Goal: Information Seeking & Learning: Learn about a topic

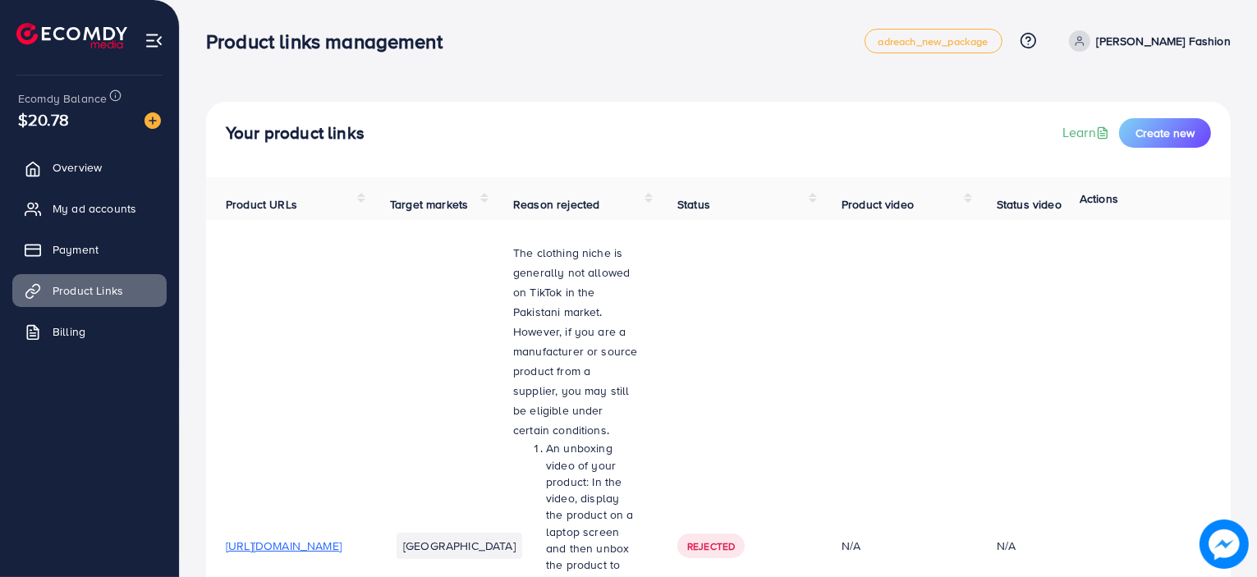
click at [851, 116] on div "Your product links Learn Create new" at bounding box center [718, 140] width 1025 height 76
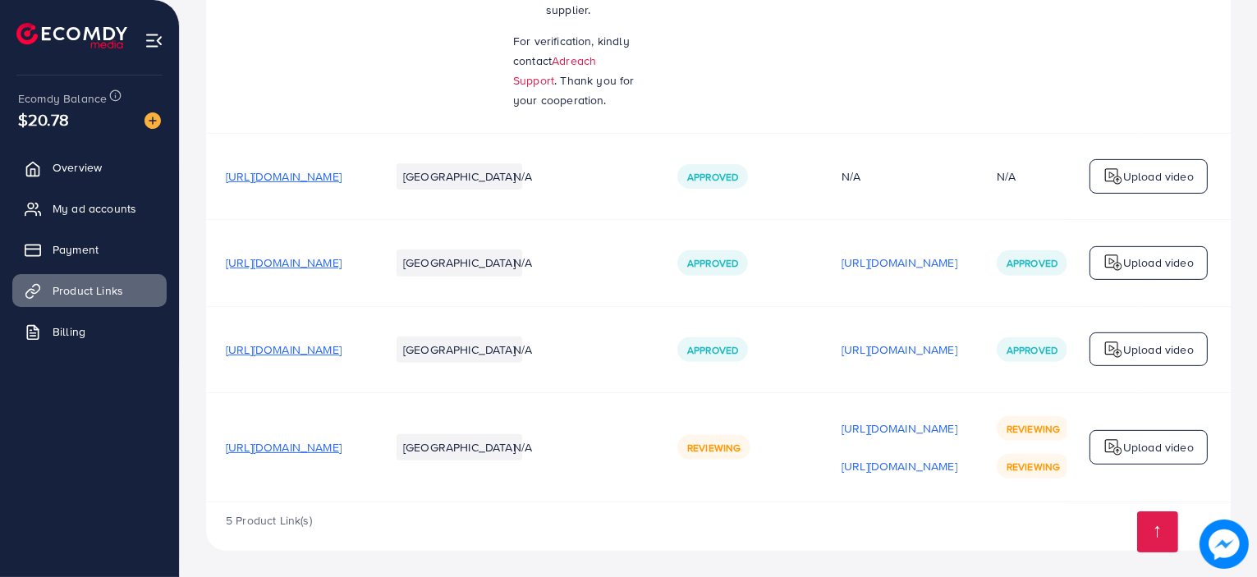
scroll to position [746, 0]
click at [957, 351] on p "[URL][DOMAIN_NAME]" at bounding box center [900, 350] width 116 height 20
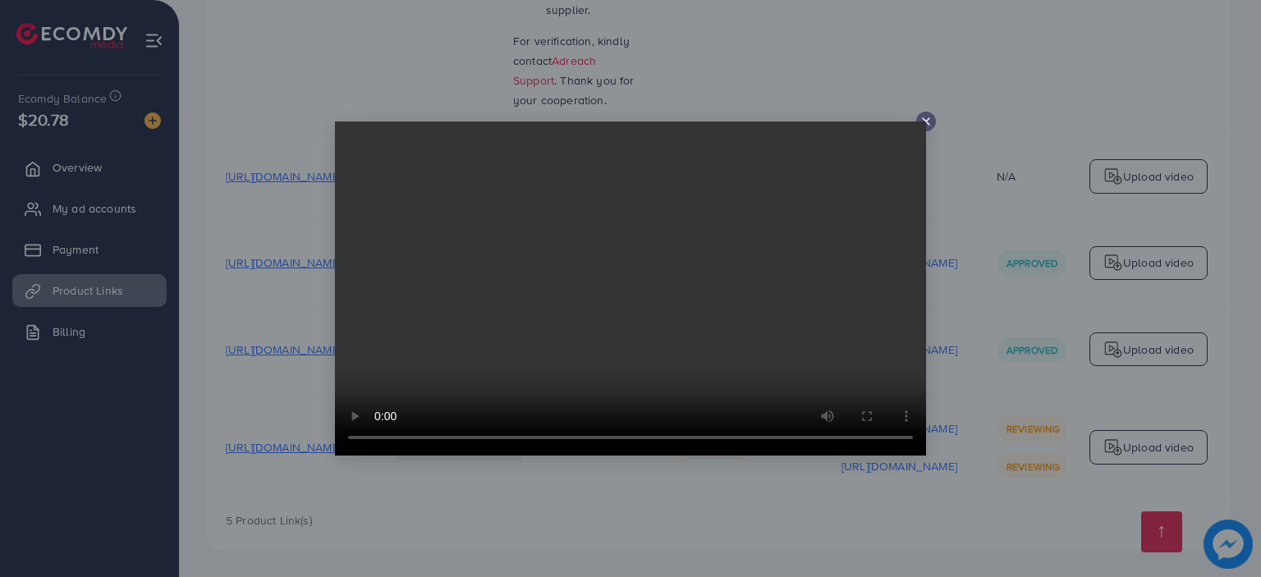
click at [929, 123] on icon at bounding box center [926, 121] width 13 height 13
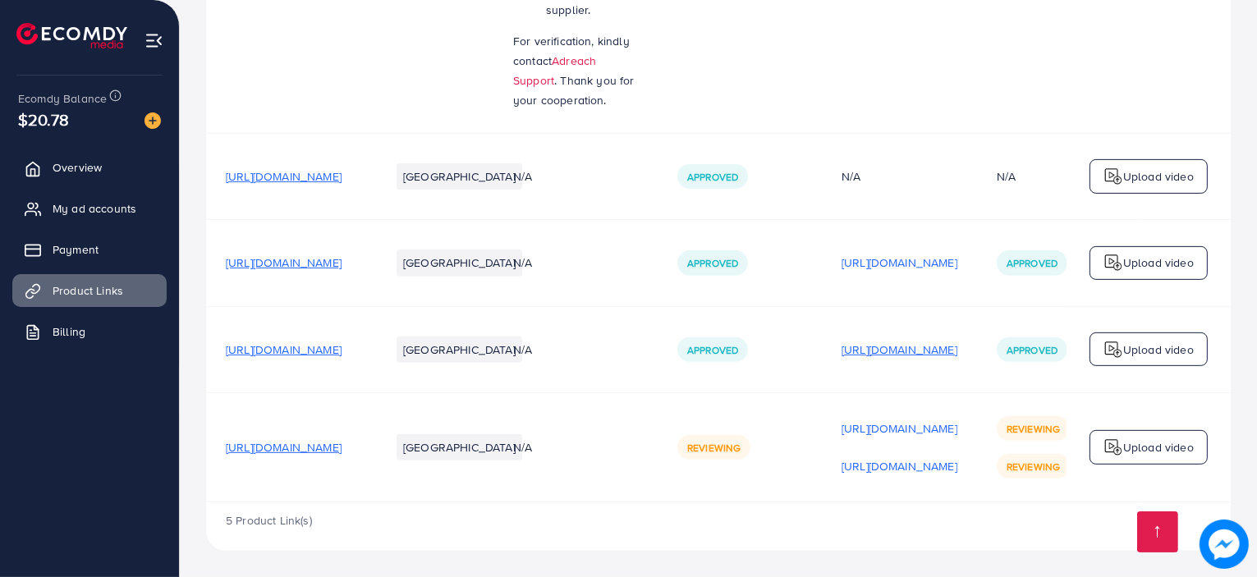
click at [957, 344] on p "[URL][DOMAIN_NAME]" at bounding box center [900, 350] width 116 height 20
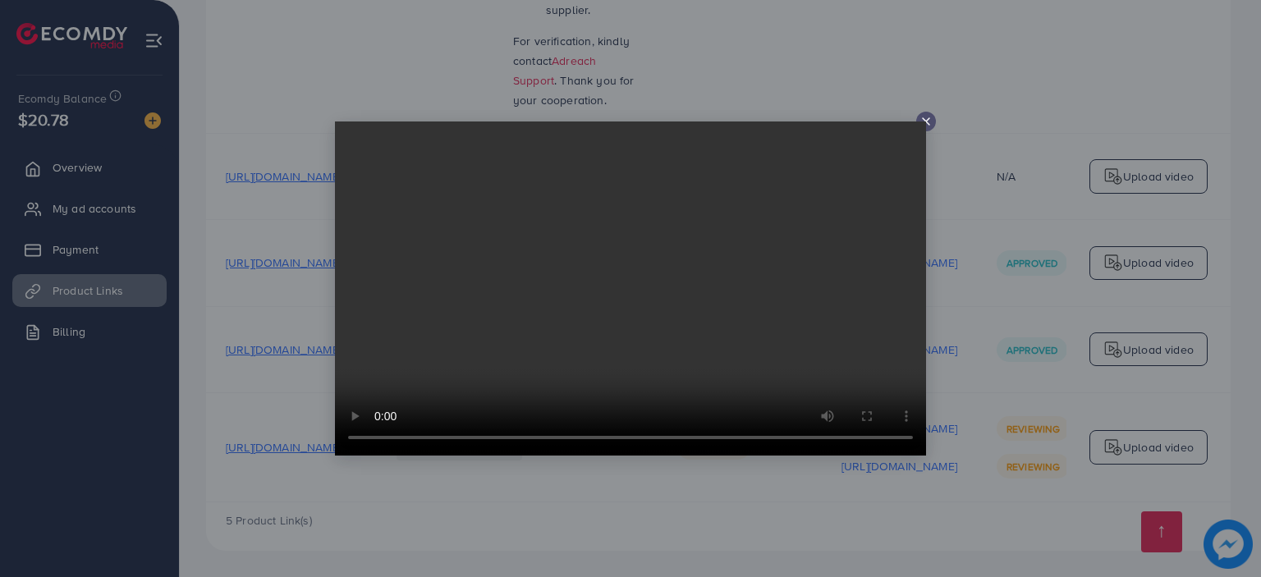
click at [920, 126] on video at bounding box center [630, 289] width 591 height 334
click at [923, 121] on icon at bounding box center [926, 121] width 13 height 13
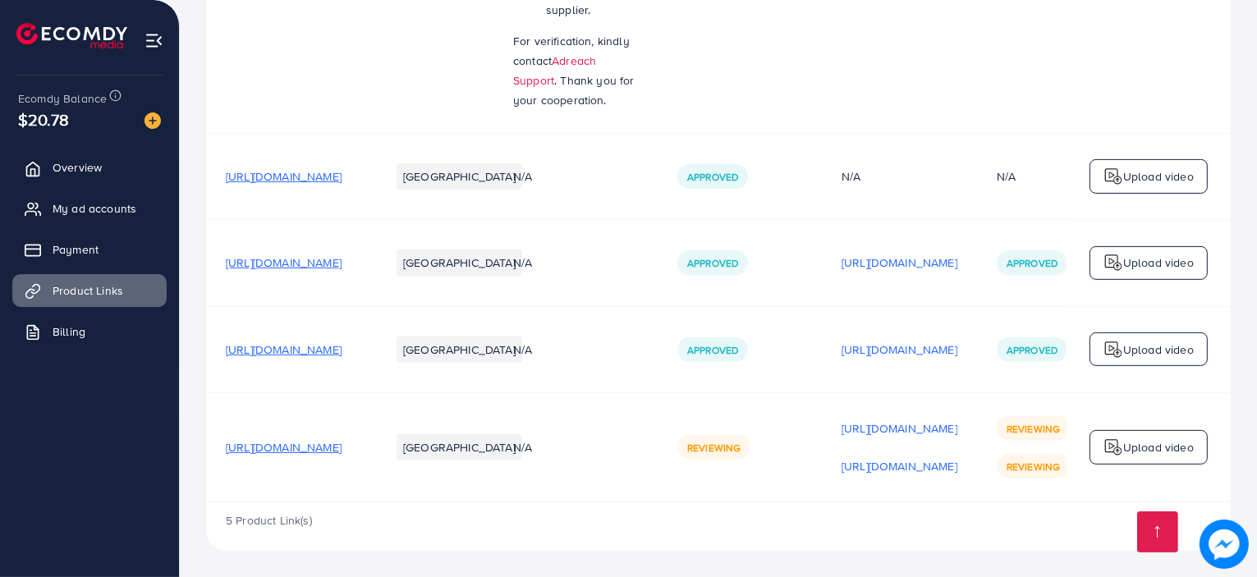
click at [340, 343] on span "[URL][DOMAIN_NAME]" at bounding box center [284, 350] width 116 height 16
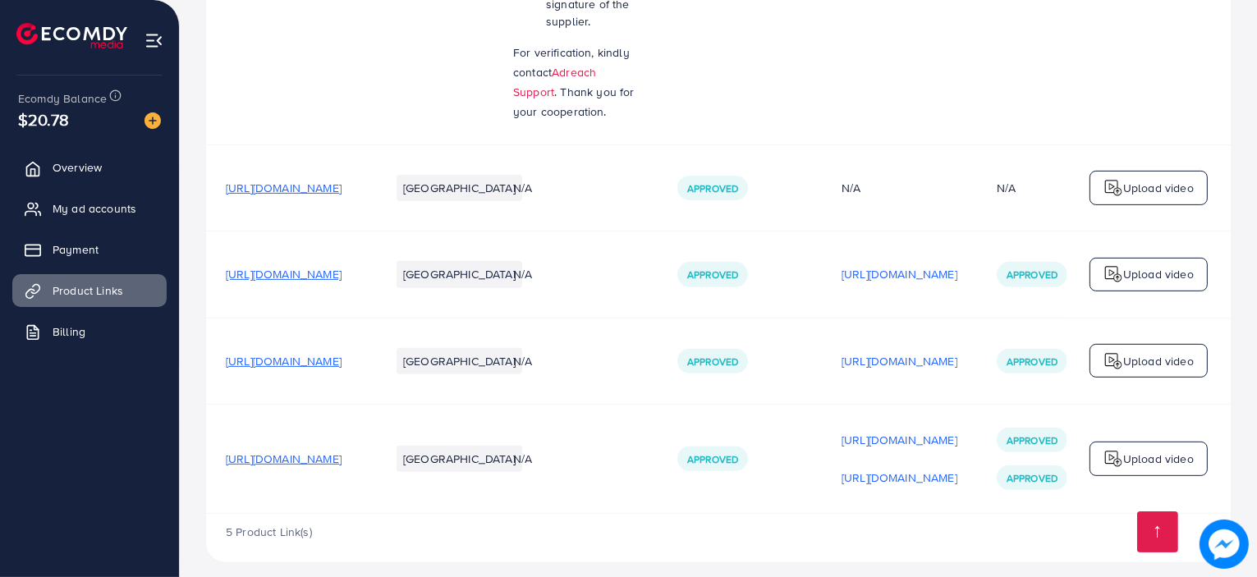
scroll to position [746, 0]
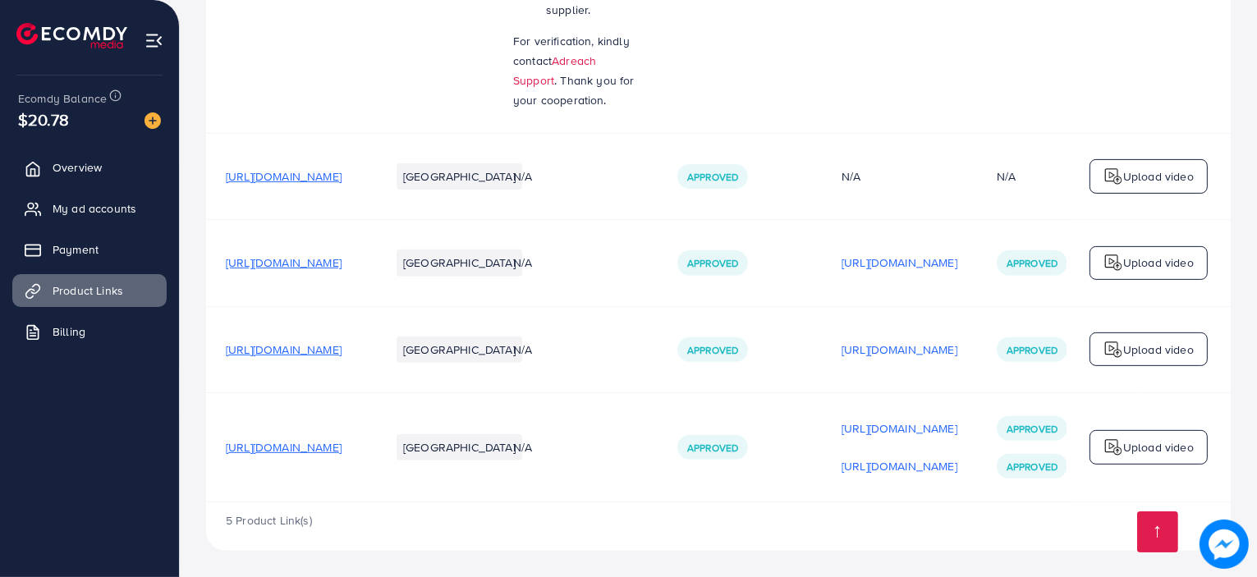
click at [342, 444] on span "[URL][DOMAIN_NAME]" at bounding box center [284, 447] width 116 height 16
